Goal: Information Seeking & Learning: Compare options

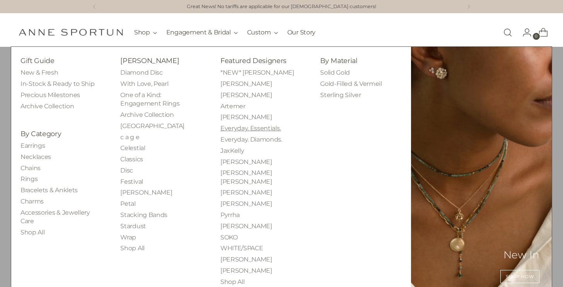
click at [237, 130] on link "Everyday. Essentials." at bounding box center [250, 127] width 60 height 7
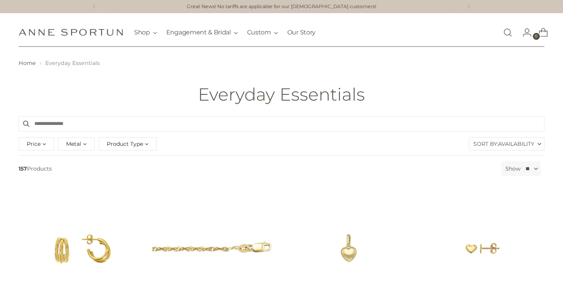
click at [139, 146] on span "Product Type" at bounding box center [125, 144] width 36 height 9
click at [124, 174] on span "Bracelet" at bounding box center [124, 175] width 22 height 7
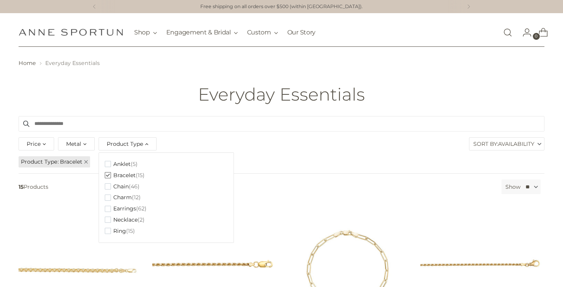
click at [168, 80] on header "Home Everyday Essentials Everyday Essentials" at bounding box center [281, 81] width 563 height 69
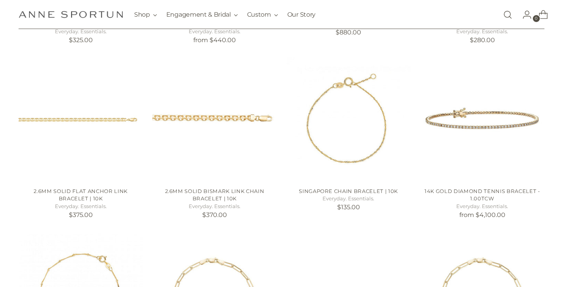
scroll to position [322, 0]
click at [0, 0] on img "14k Gold Diamond Tennis Bracelet - 1.00tcw" at bounding box center [0, 0] width 0 height 0
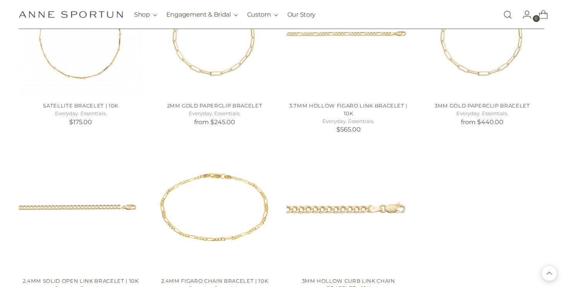
scroll to position [583, 0]
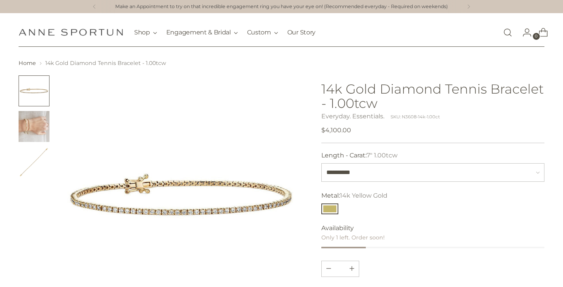
click at [29, 126] on img "Change image to image 2" at bounding box center [34, 126] width 31 height 31
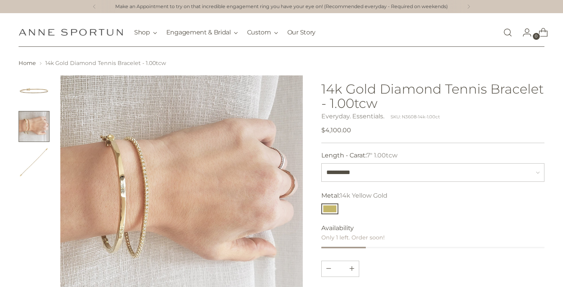
click at [28, 90] on img "Change image to image 1" at bounding box center [34, 90] width 31 height 31
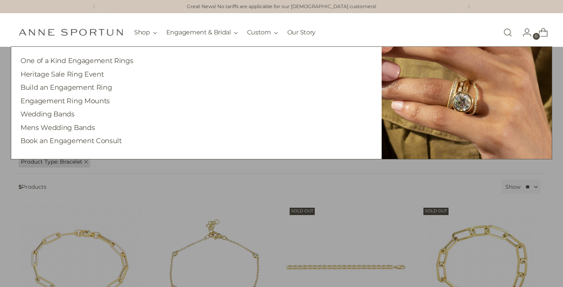
scroll to position [189, 0]
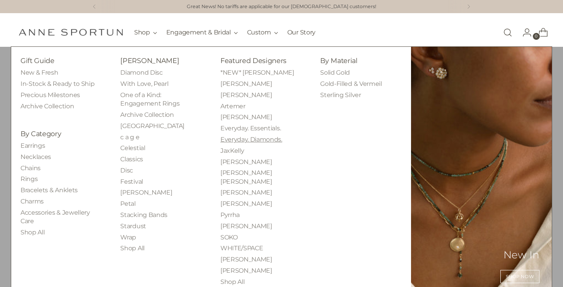
click at [233, 142] on link "Everyday. Diamonds." at bounding box center [251, 139] width 62 height 7
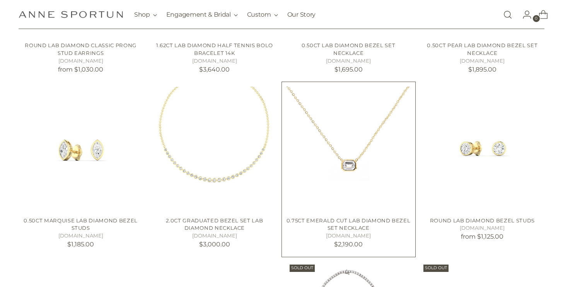
scroll to position [291, 0]
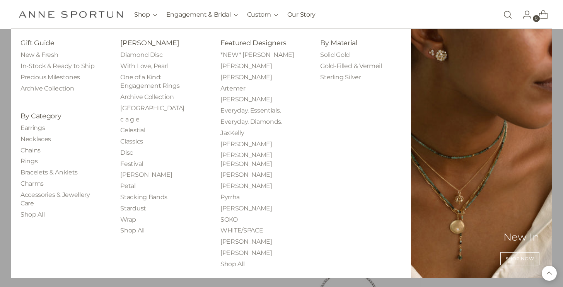
click at [240, 75] on link "[PERSON_NAME]" at bounding box center [246, 76] width 52 height 7
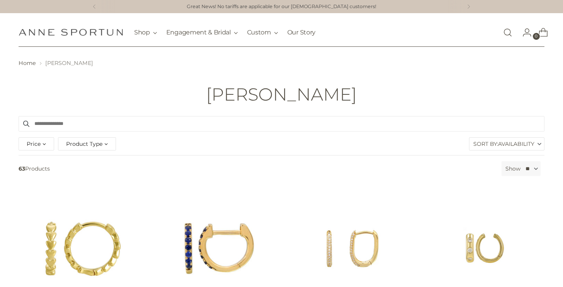
scroll to position [11, 0]
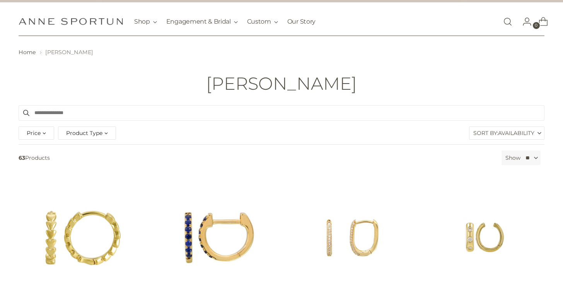
click at [90, 136] on span "Product Type" at bounding box center [84, 133] width 36 height 9
click at [78, 189] on span "Necklace" at bounding box center [85, 186] width 24 height 7
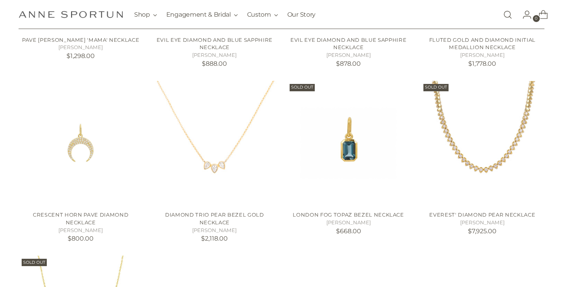
scroll to position [479, 0]
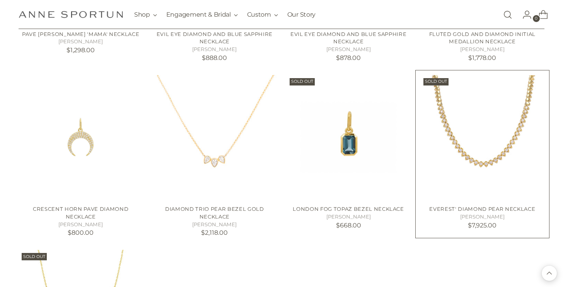
click at [0, 0] on img "EVEREST' DIAMOND PEAR NECKLACE" at bounding box center [0, 0] width 0 height 0
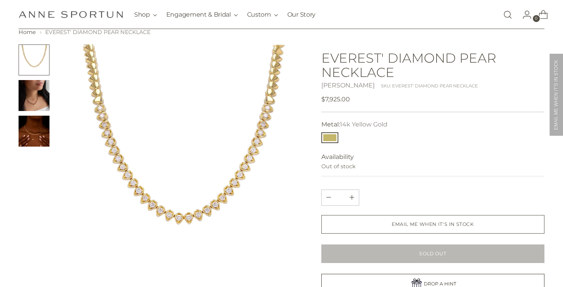
scroll to position [30, 0]
click at [44, 93] on img "Change image to image 2" at bounding box center [34, 96] width 31 height 31
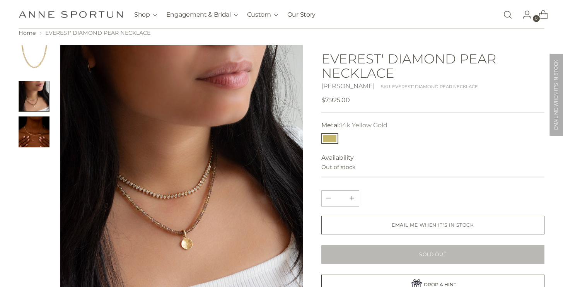
click at [40, 141] on img "Change image to image 3" at bounding box center [34, 131] width 31 height 31
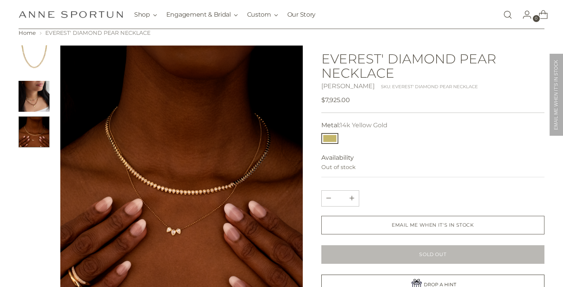
click at [37, 105] on img "Change image to image 2" at bounding box center [34, 96] width 31 height 31
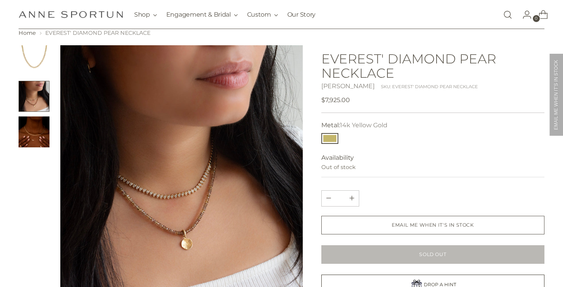
click at [31, 56] on img "Change image to image 1" at bounding box center [34, 60] width 31 height 31
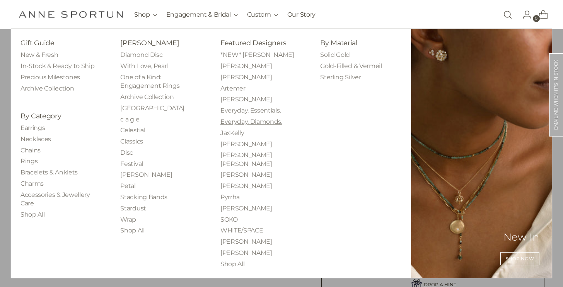
click at [235, 121] on link "Everyday. Diamonds." at bounding box center [251, 121] width 62 height 7
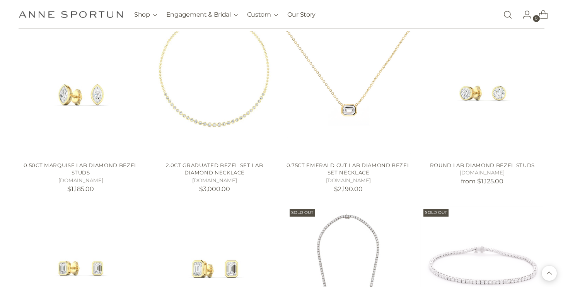
scroll to position [344, 0]
click at [0, 0] on img "2.0ct Graduated Bezel Set Lab Diamond Necklace" at bounding box center [0, 0] width 0 height 0
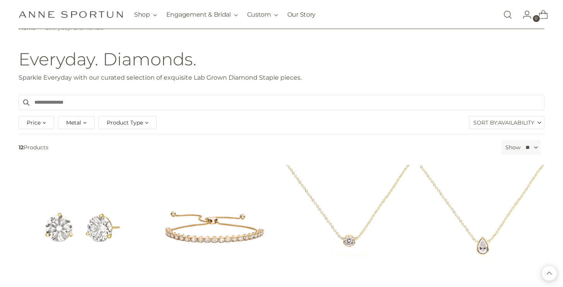
scroll to position [0, 0]
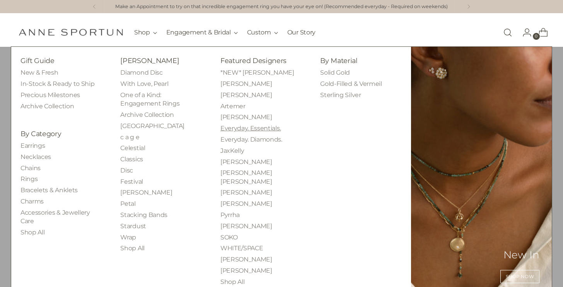
click at [226, 128] on link "Everyday. Essentials." at bounding box center [250, 127] width 60 height 7
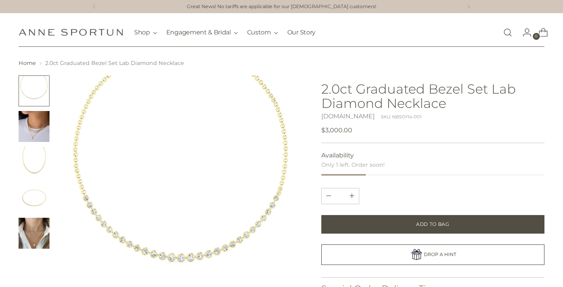
click at [22, 162] on img "Change image to image 3" at bounding box center [34, 161] width 31 height 31
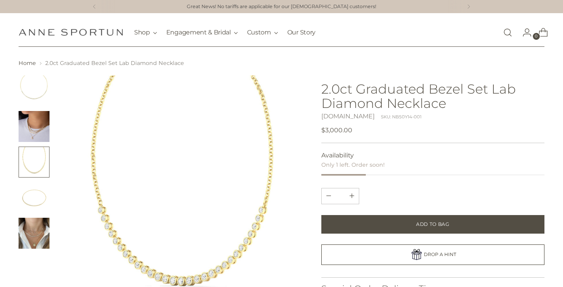
click at [29, 135] on img "Change image to image 2" at bounding box center [34, 126] width 31 height 31
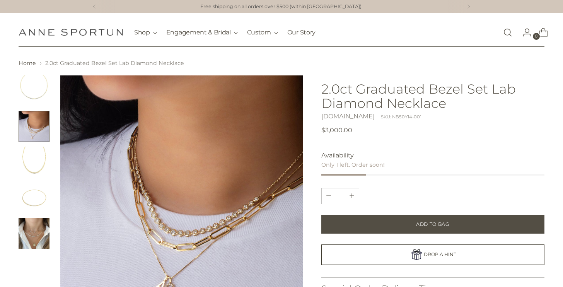
click at [28, 202] on img "Change image to image 4" at bounding box center [34, 197] width 31 height 31
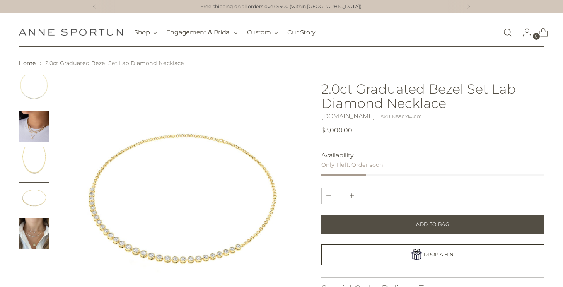
click at [29, 231] on img "Change image to image 5" at bounding box center [34, 233] width 31 height 31
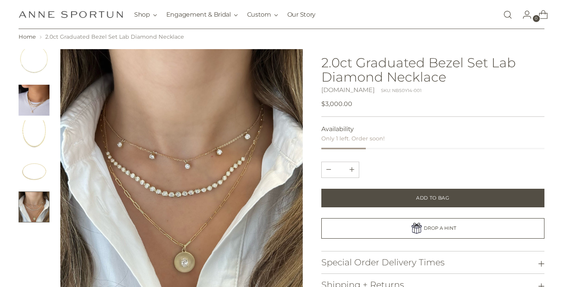
scroll to position [36, 0]
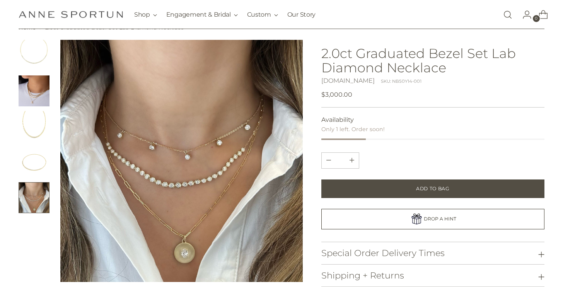
click at [37, 140] on img "Change image to image 3" at bounding box center [34, 126] width 31 height 31
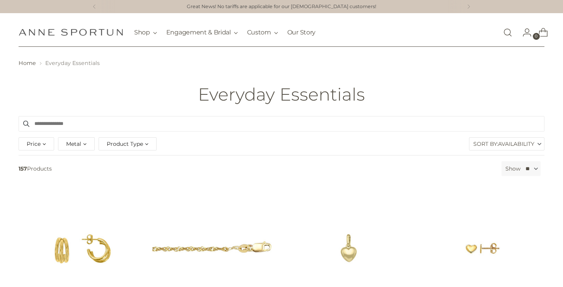
click at [134, 142] on span "Product Type" at bounding box center [125, 144] width 36 height 9
click at [120, 172] on span "Bracelet" at bounding box center [124, 175] width 22 height 7
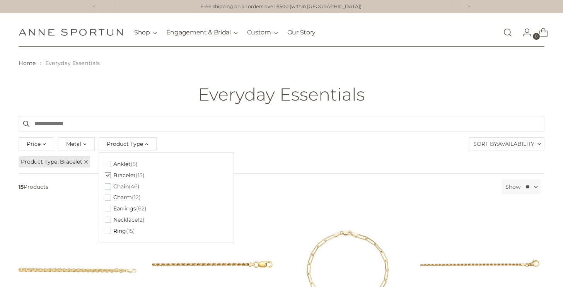
click at [150, 94] on div "Everyday Essentials" at bounding box center [281, 94] width 563 height 19
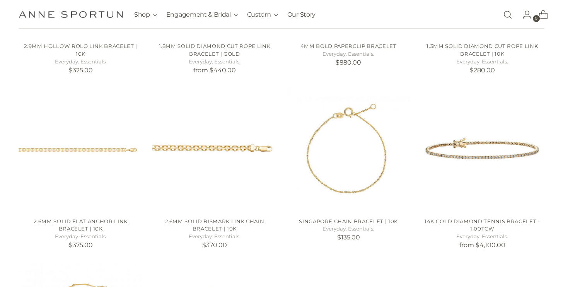
scroll to position [294, 0]
